Goal: Information Seeking & Learning: Learn about a topic

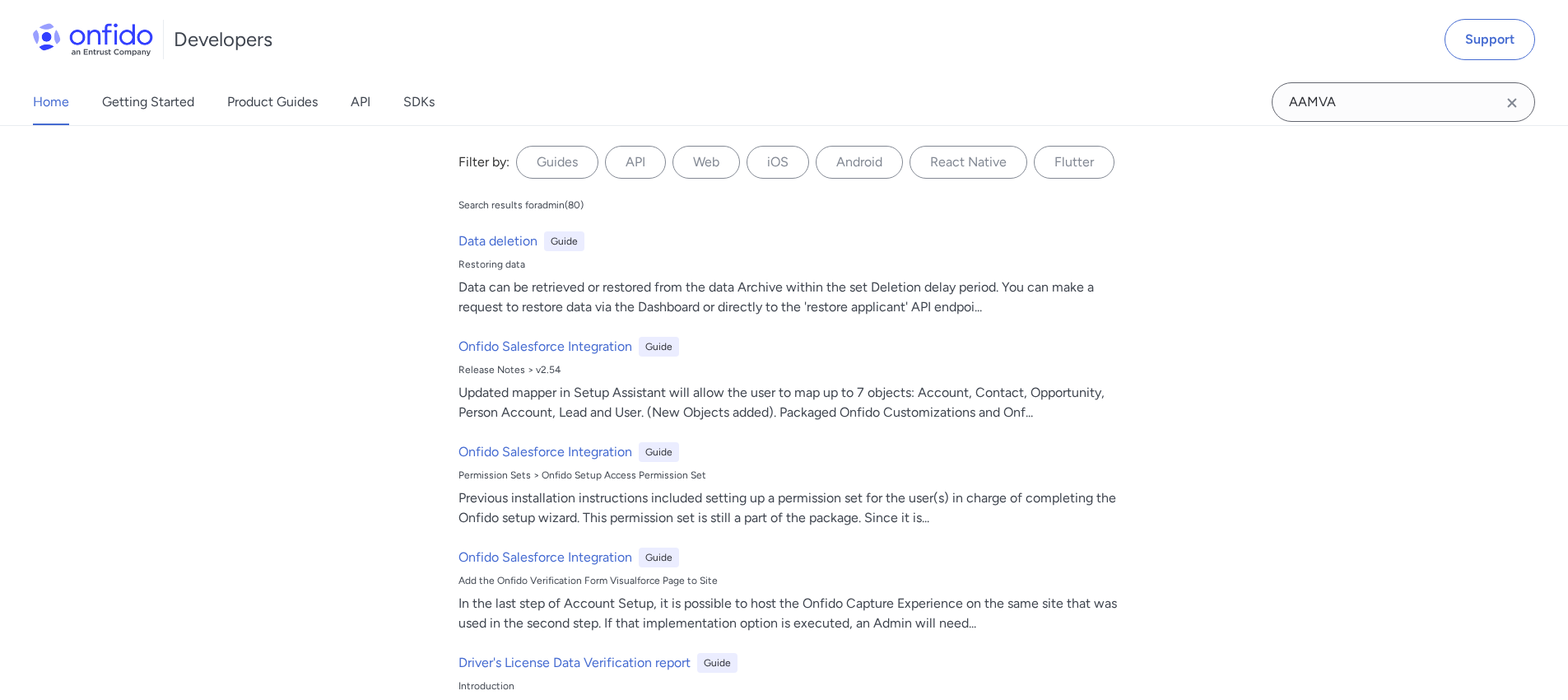
type input "AAMVA"
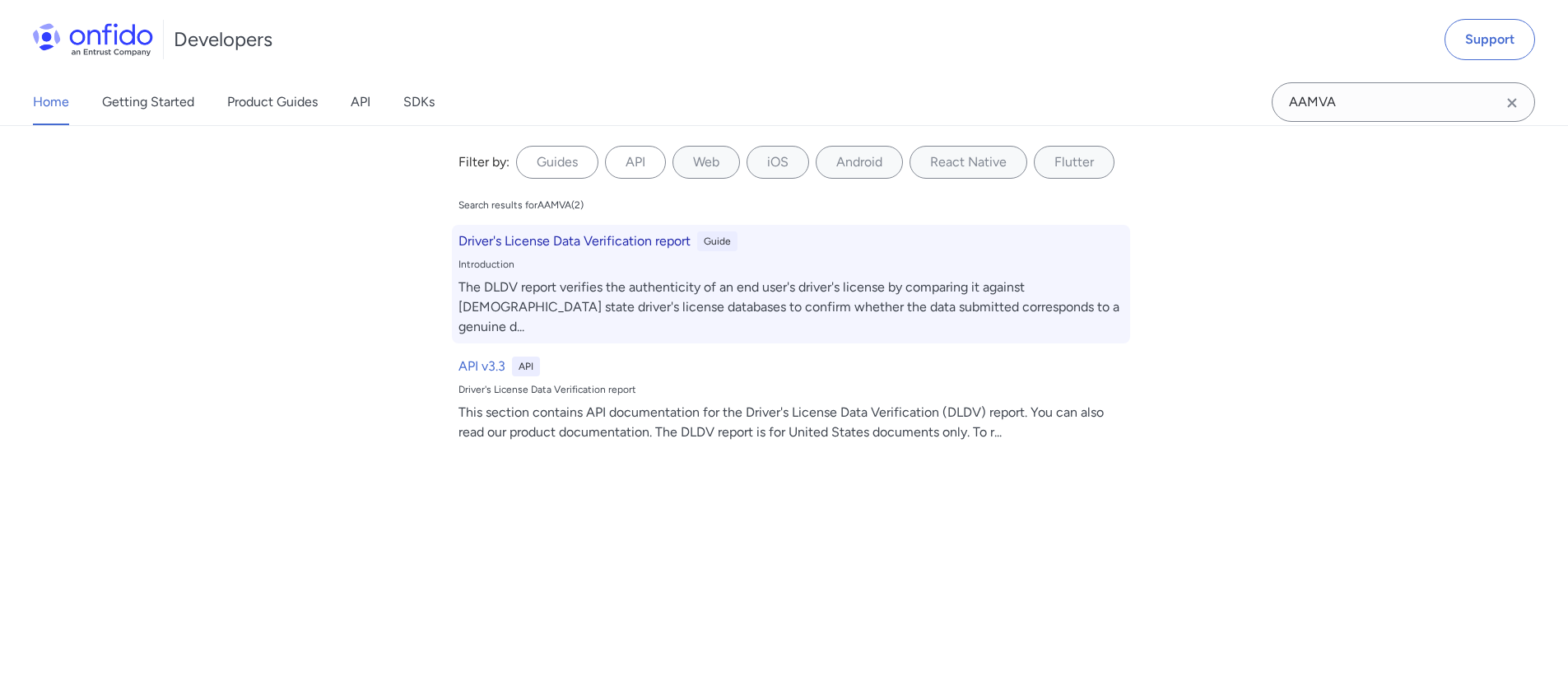
click at [605, 268] on div "Introduction" at bounding box center [791, 264] width 665 height 13
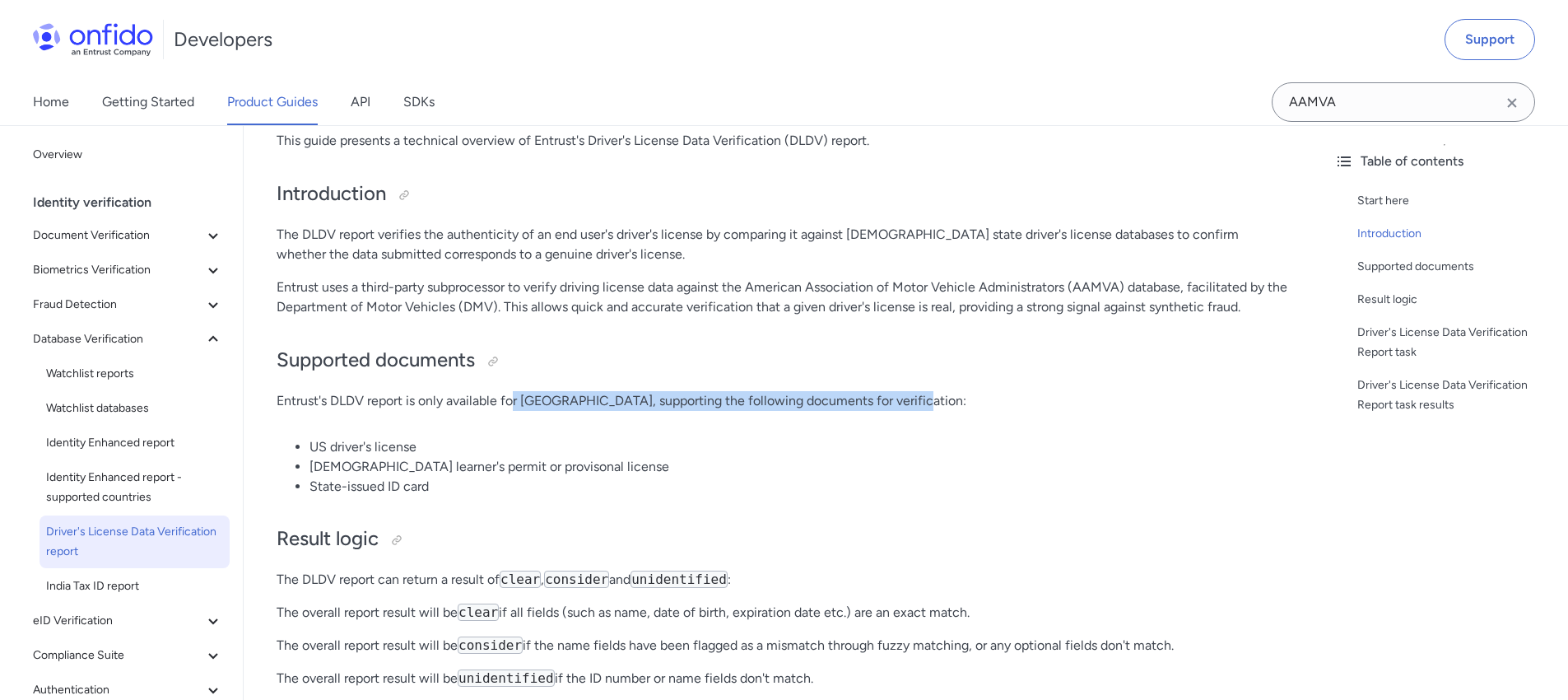
drag, startPoint x: 534, startPoint y: 365, endPoint x: 915, endPoint y: 363, distance: 381.0
click at [912, 392] on p "Entrust's DLDV report is only available for the United States, supporting the f…" at bounding box center [783, 401] width 1012 height 20
click at [917, 392] on p "Entrust's DLDV report is only available for the United States, supporting the f…" at bounding box center [783, 401] width 1012 height 20
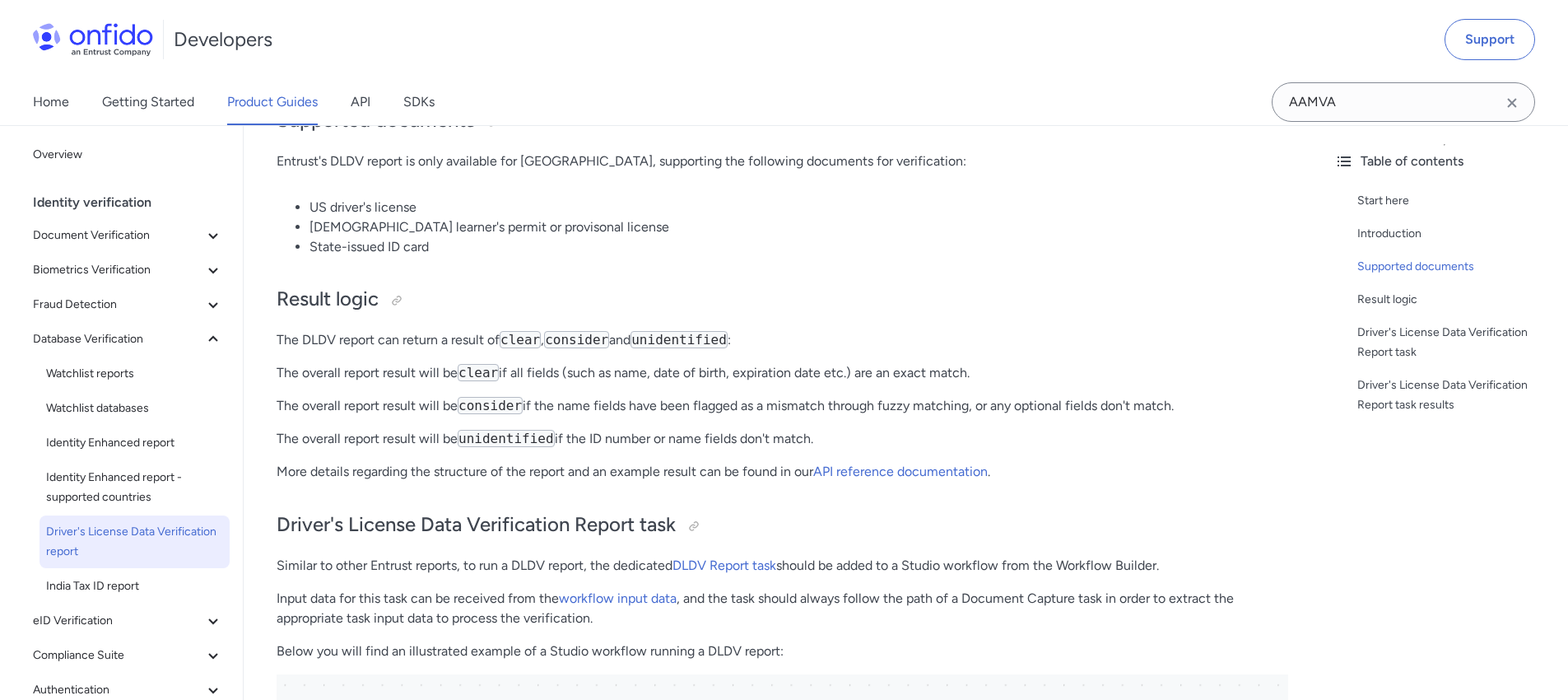
scroll to position [497, 0]
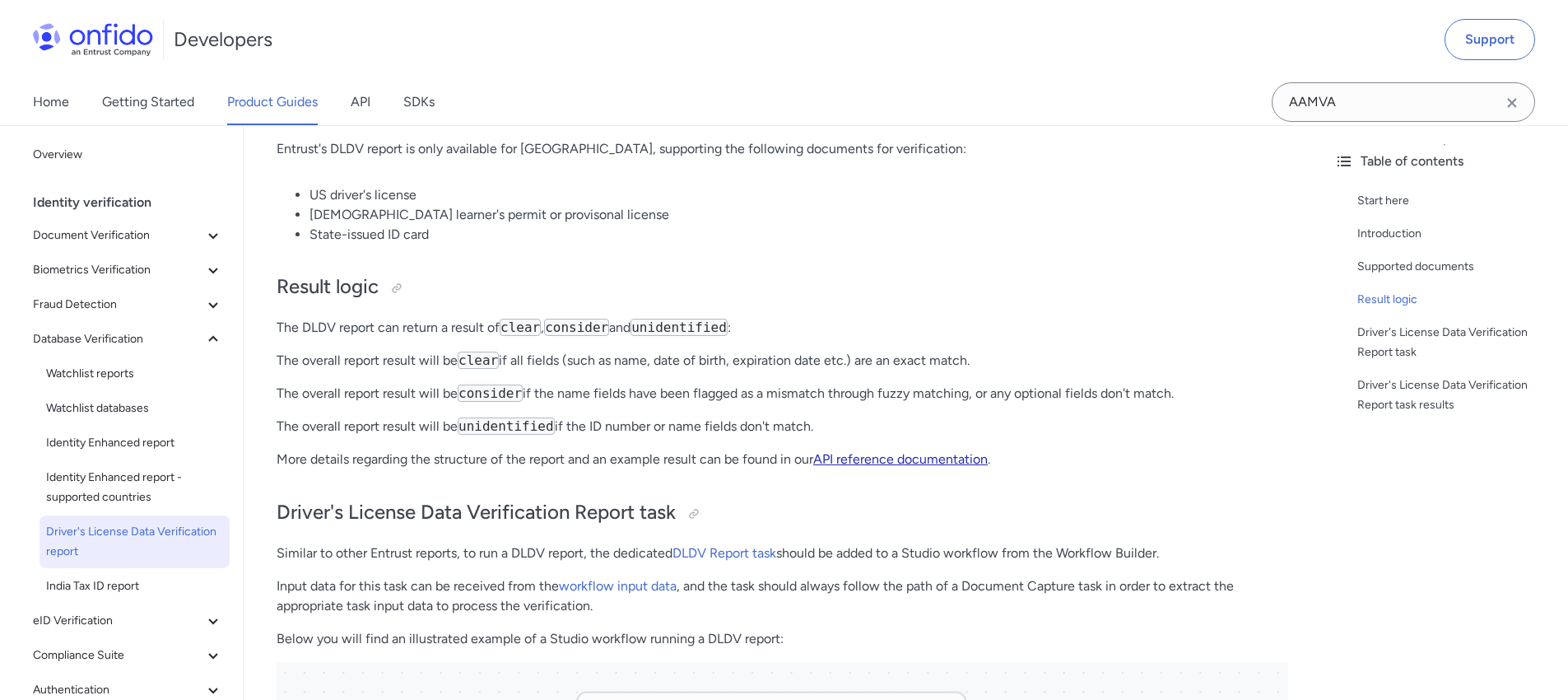
click at [925, 451] on link "API reference documentation" at bounding box center [900, 459] width 174 height 16
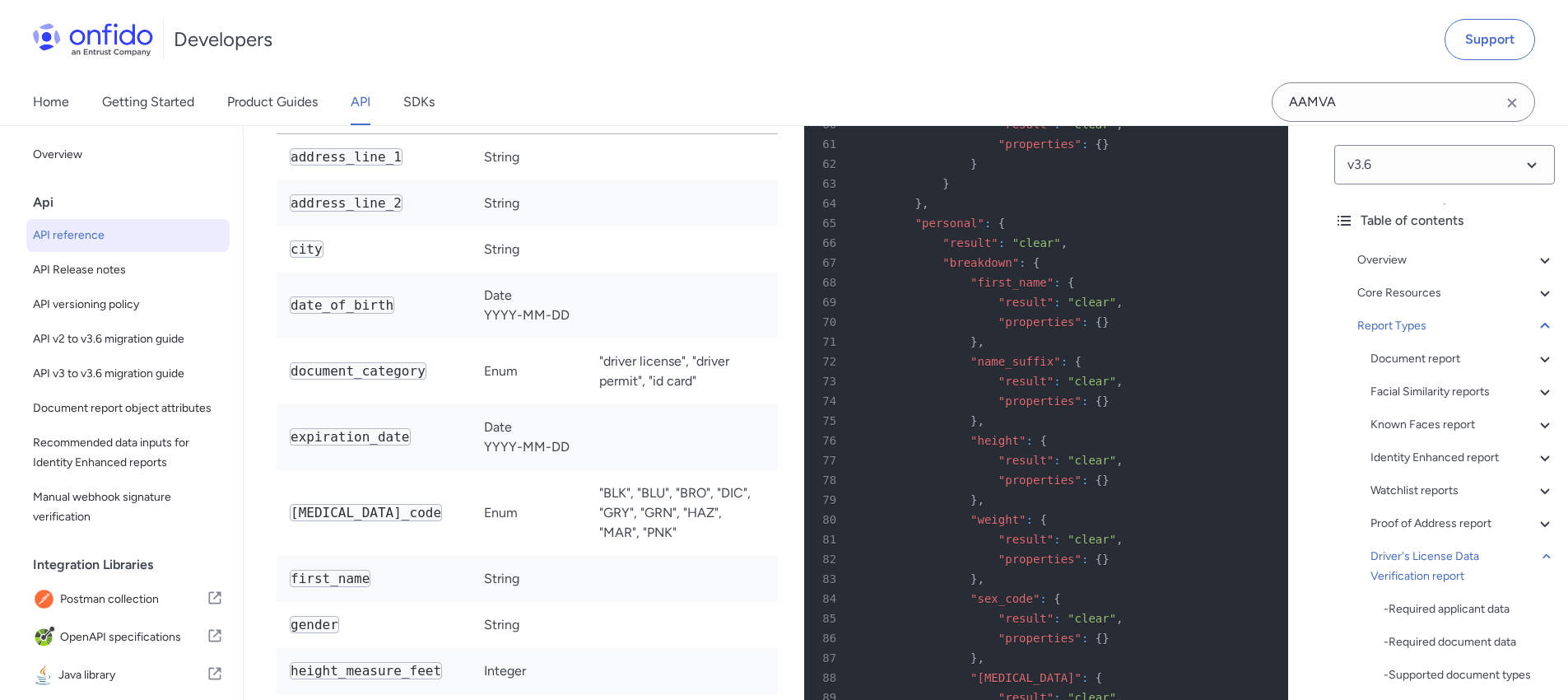
scroll to position [109706, 0]
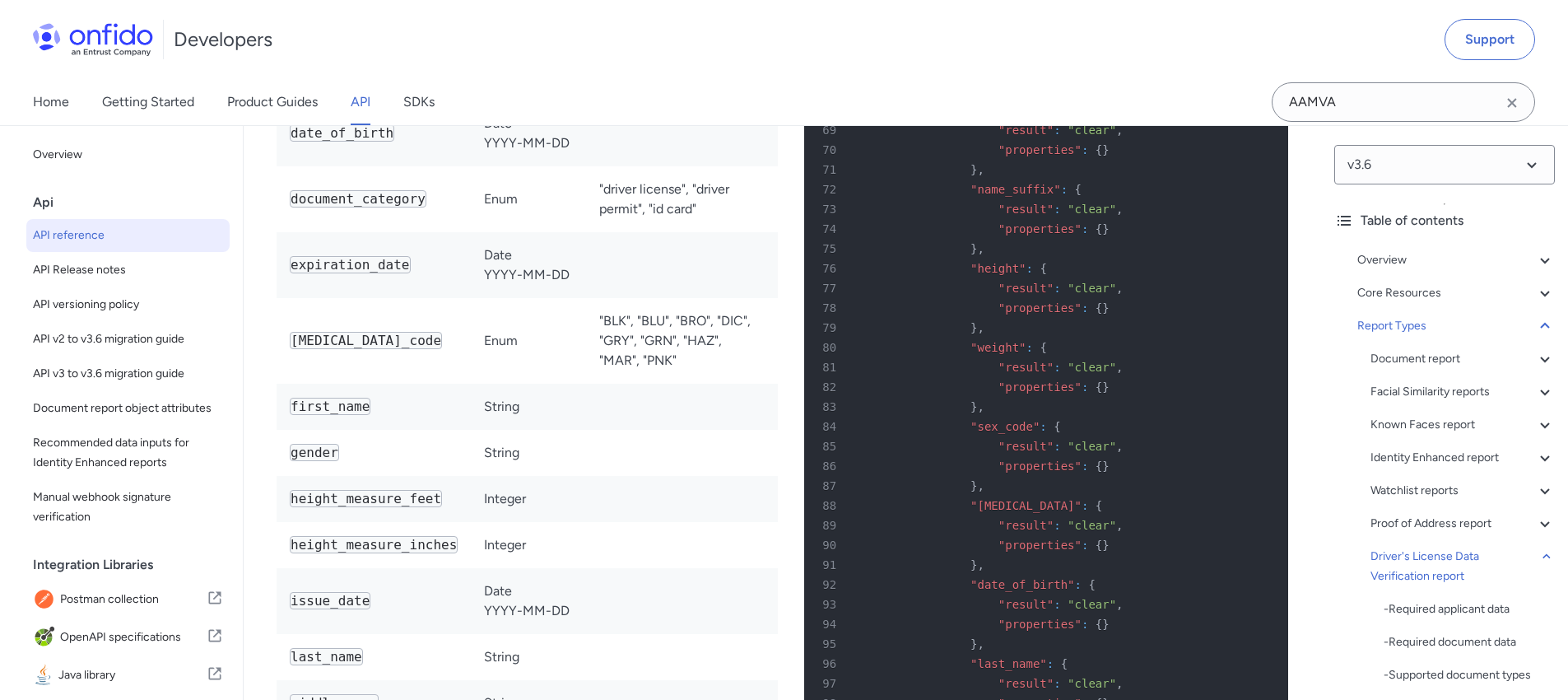
drag, startPoint x: 636, startPoint y: 393, endPoint x: 636, endPoint y: 414, distance: 21.0
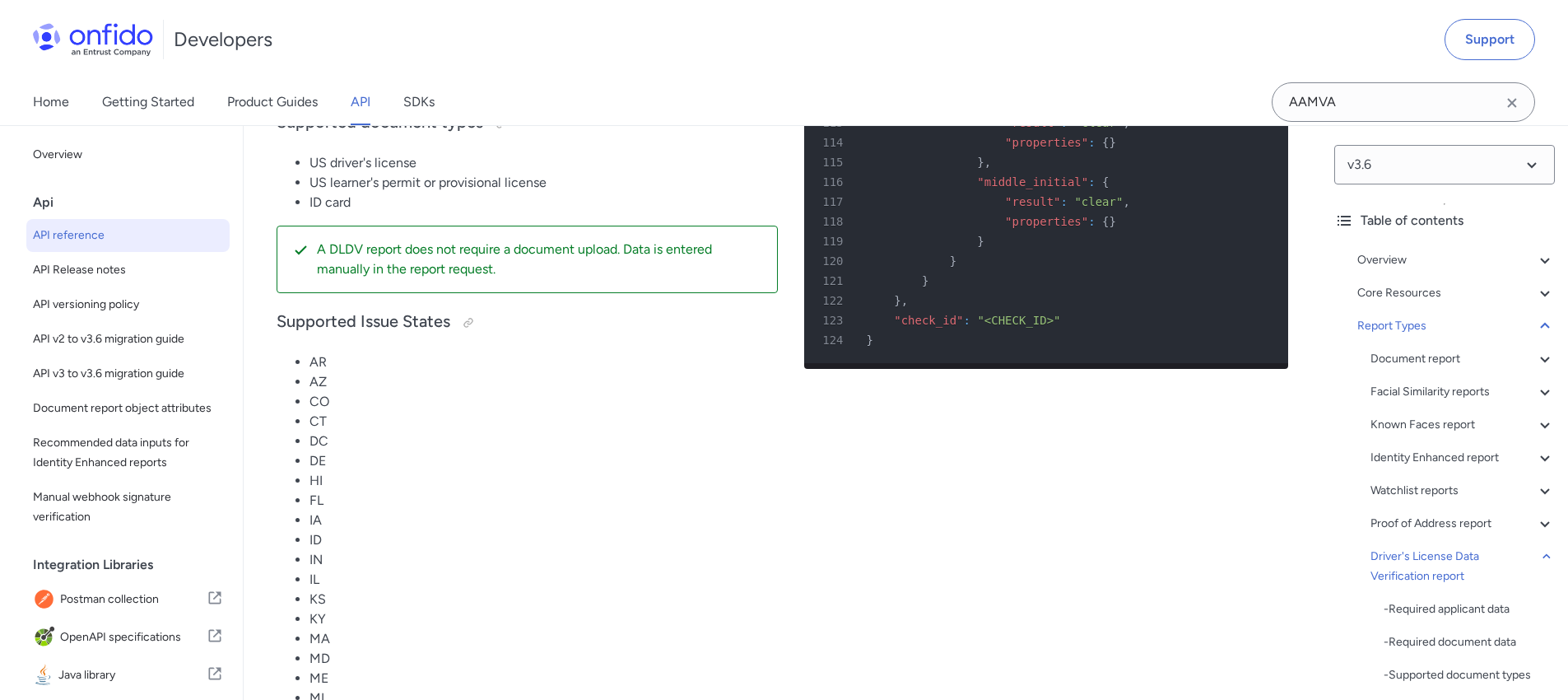
scroll to position [110522, 0]
